Goal: Learn about a topic

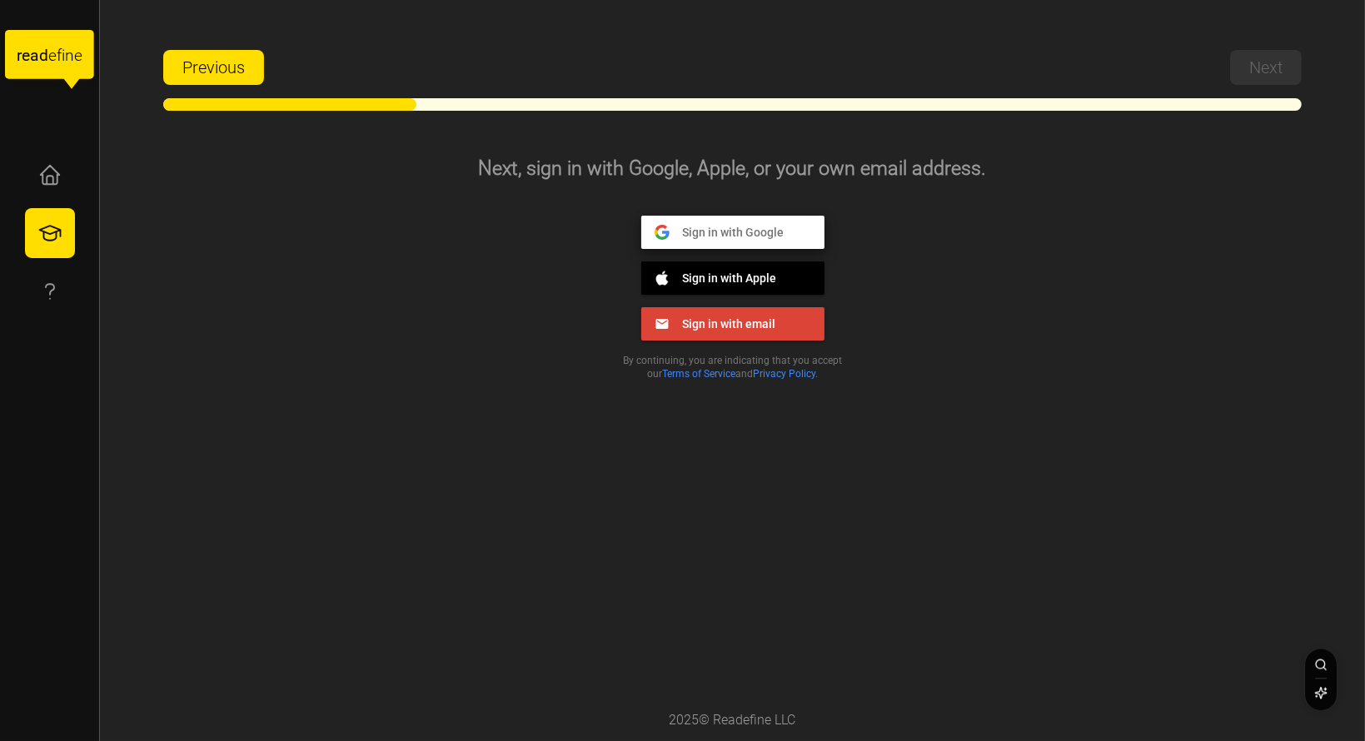
click at [756, 231] on span "Sign in with Google" at bounding box center [726, 231] width 115 height 15
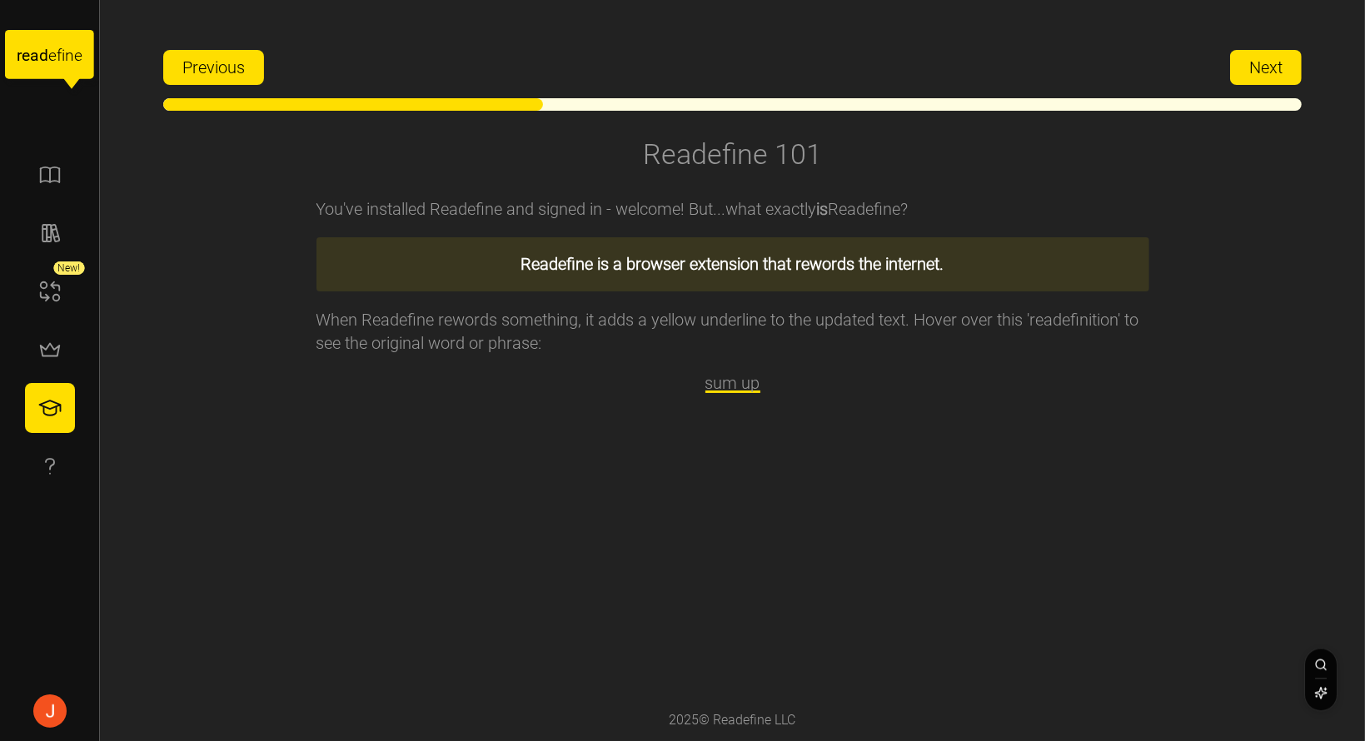
click at [1255, 65] on span "Next" at bounding box center [1265, 67] width 33 height 33
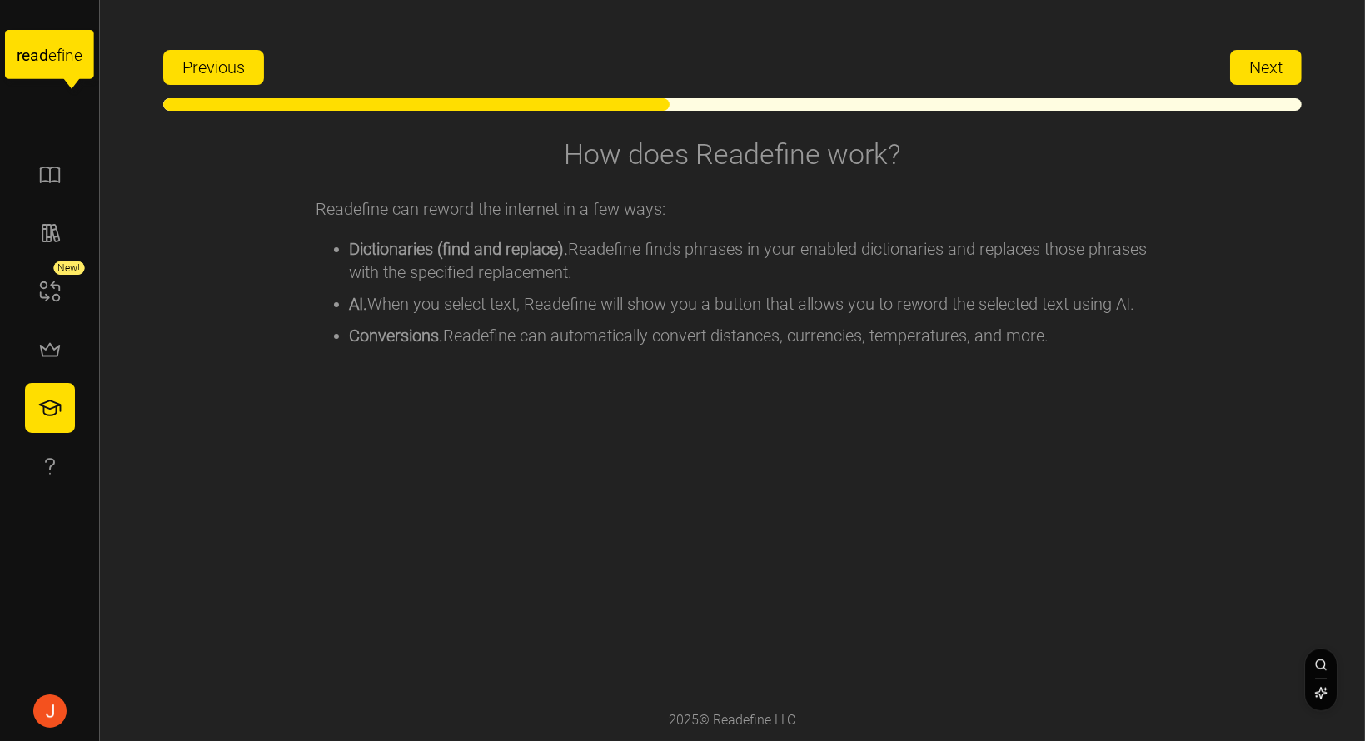
click at [1255, 65] on span "Next" at bounding box center [1265, 67] width 33 height 33
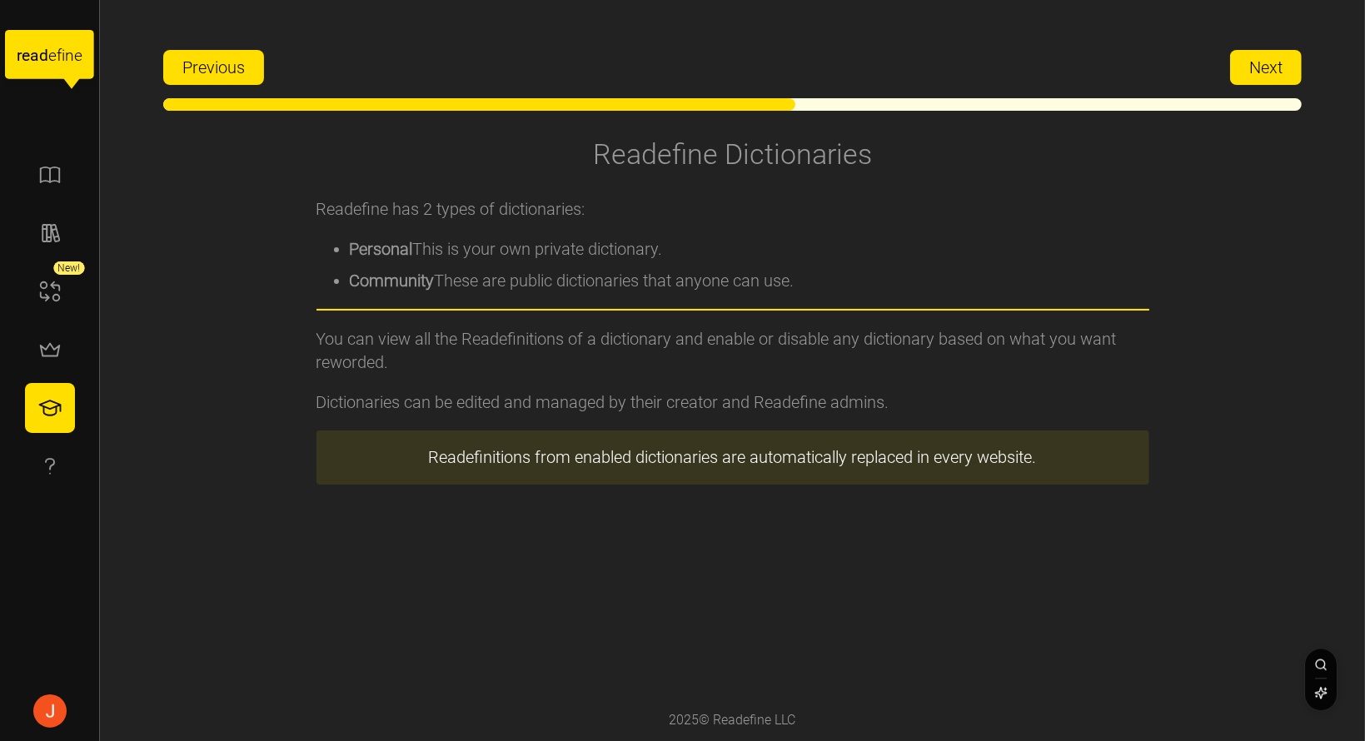
click at [1255, 65] on span "Next" at bounding box center [1265, 67] width 33 height 33
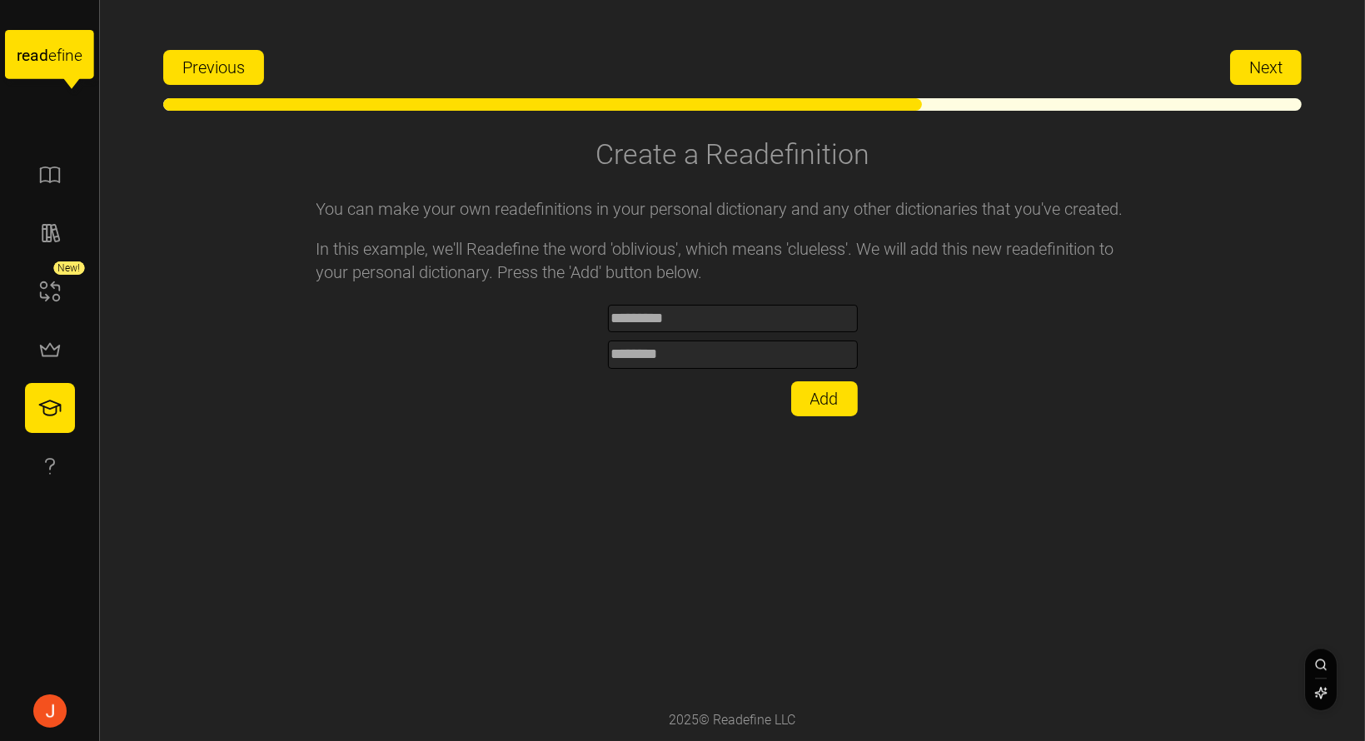
click at [1255, 65] on span "Next" at bounding box center [1265, 67] width 33 height 33
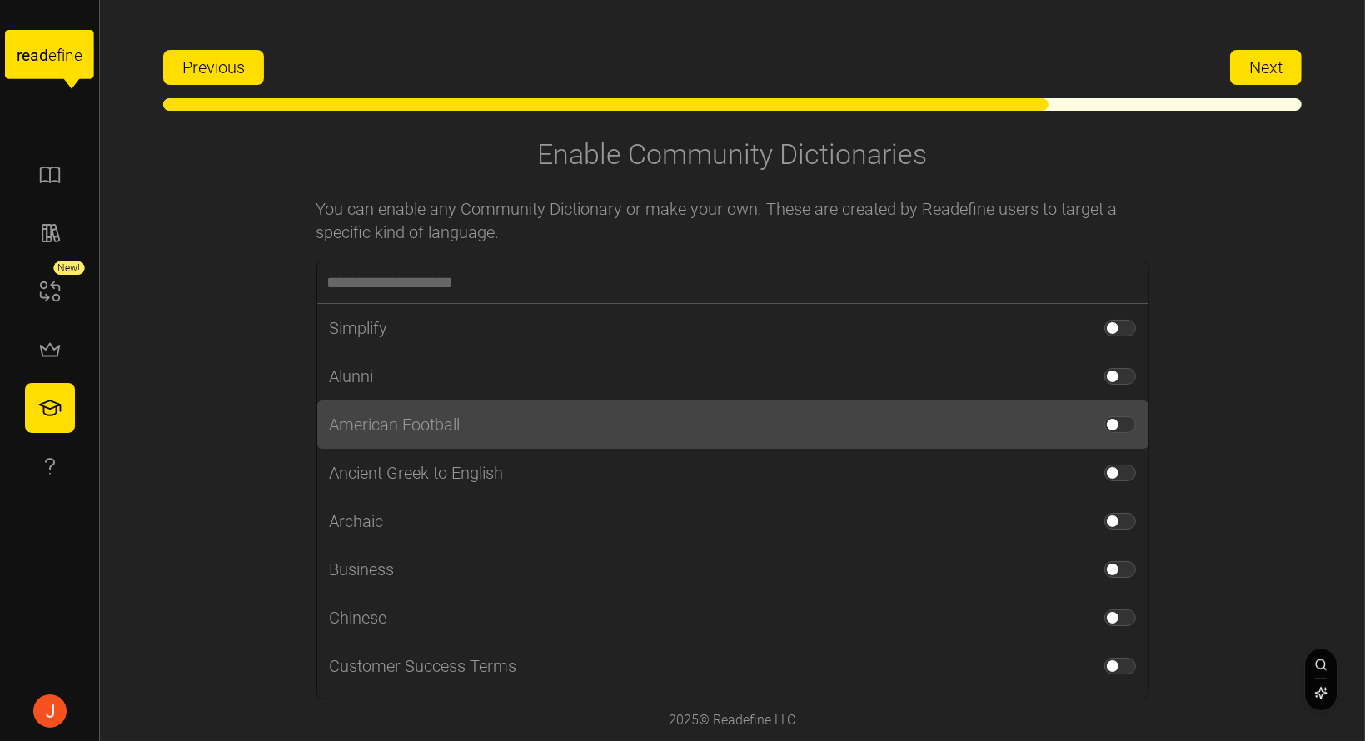
click at [1098, 438] on div "American Football" at bounding box center [732, 424] width 831 height 48
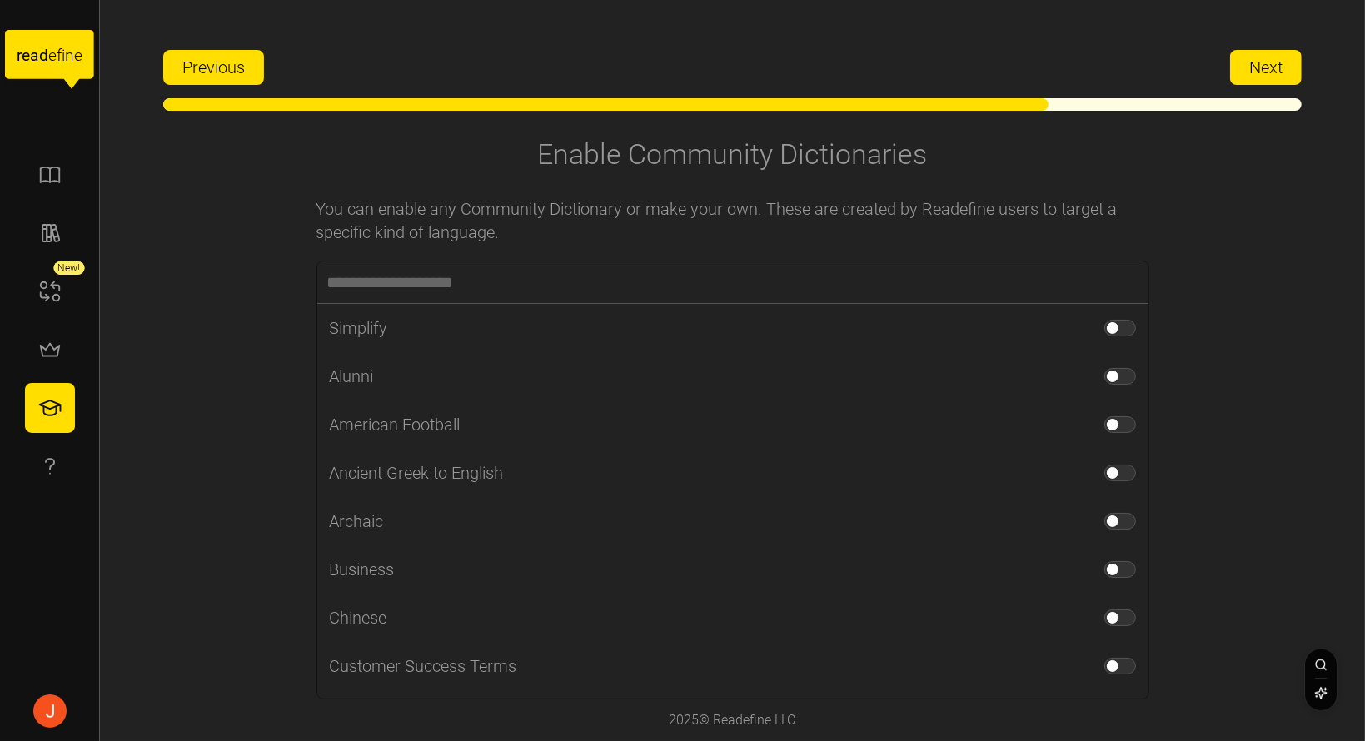
click at [1265, 65] on span "Next" at bounding box center [1265, 67] width 33 height 33
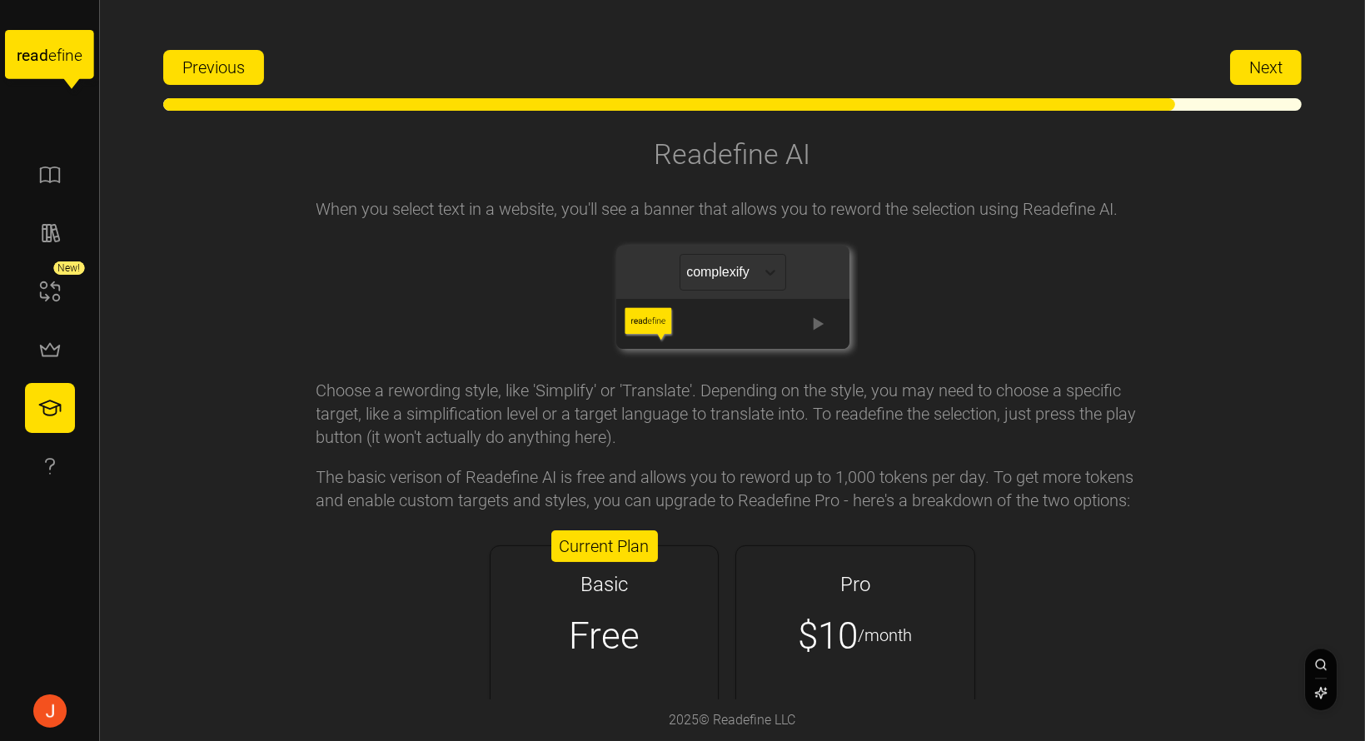
click at [1245, 53] on button "Next" at bounding box center [1266, 67] width 72 height 35
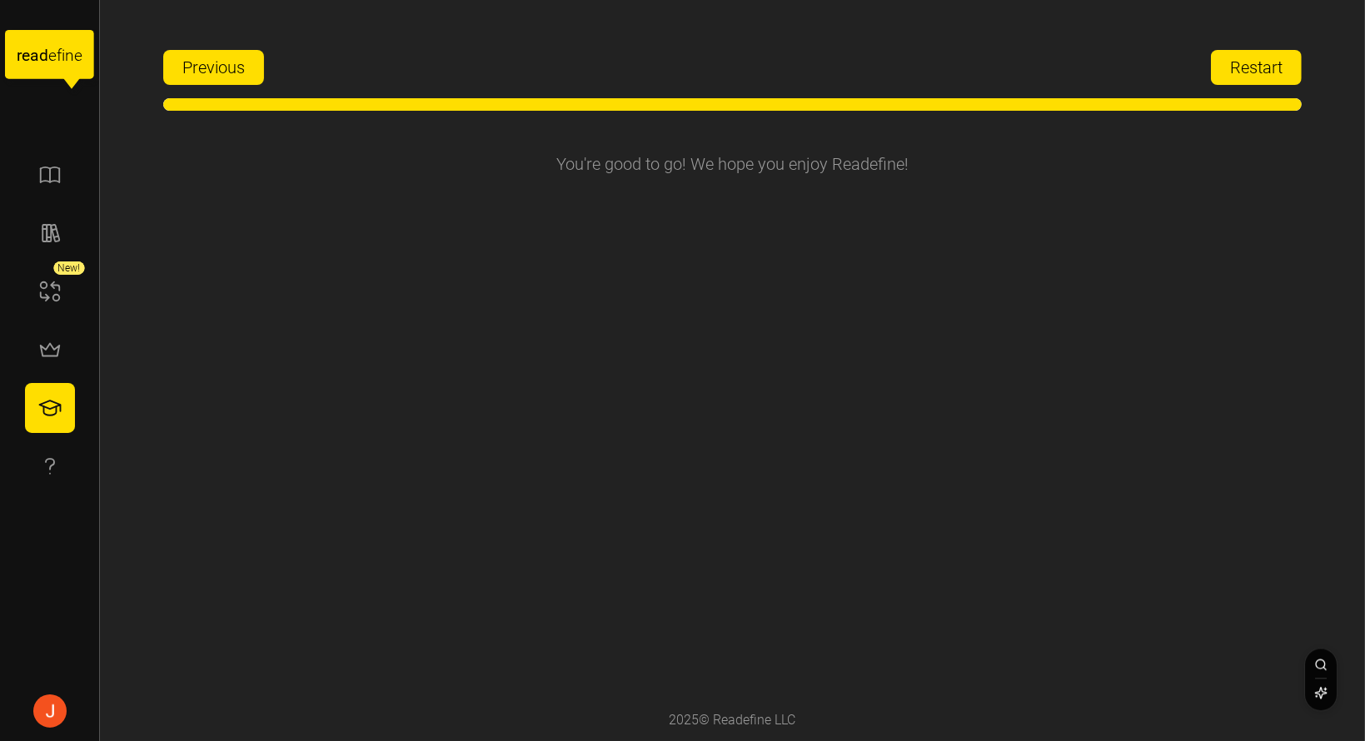
click at [1245, 53] on span "Restart" at bounding box center [1256, 67] width 52 height 33
